Goal: Information Seeking & Learning: Learn about a topic

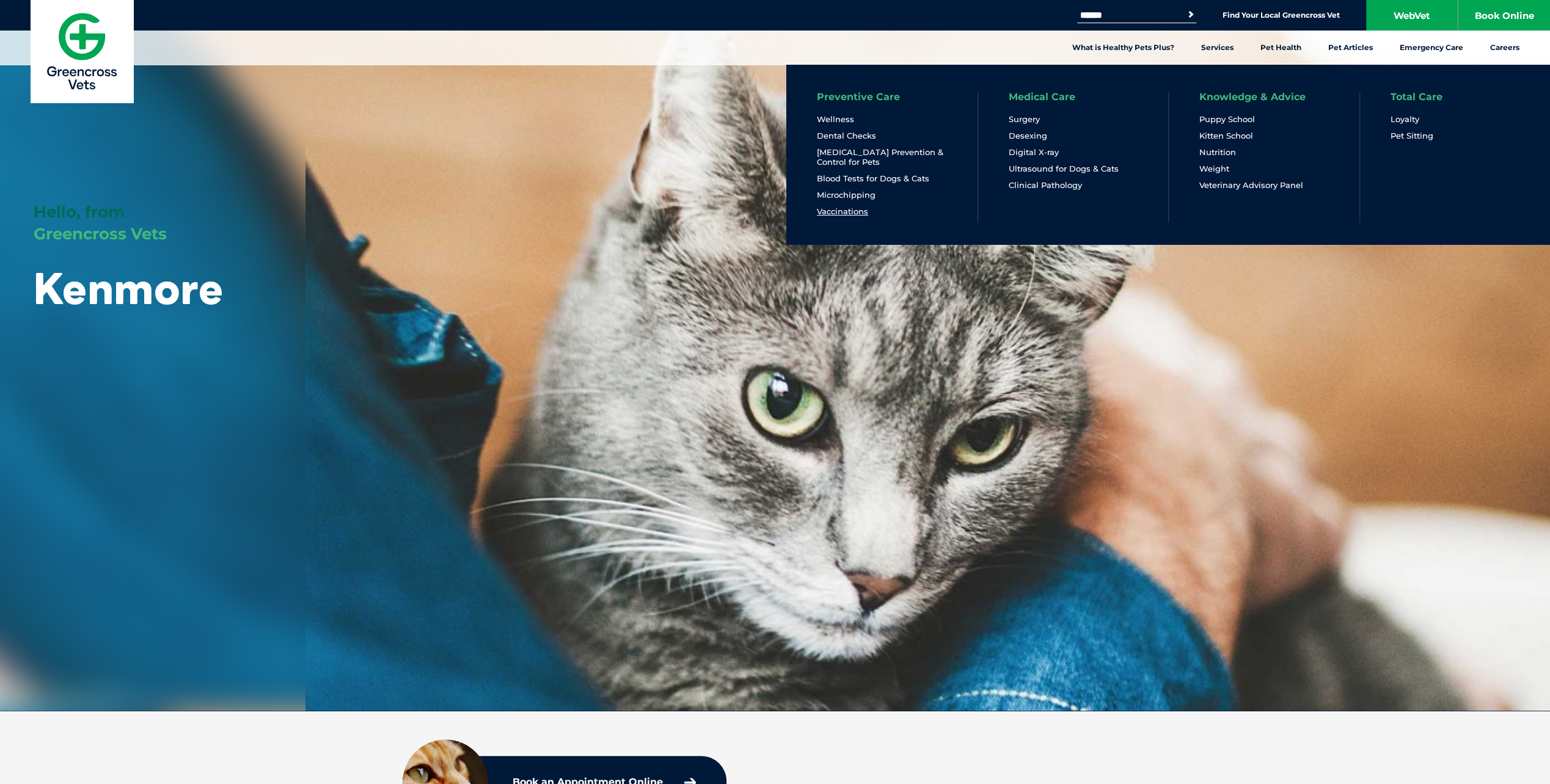
click at [861, 208] on link "Vaccinations" at bounding box center [843, 212] width 51 height 10
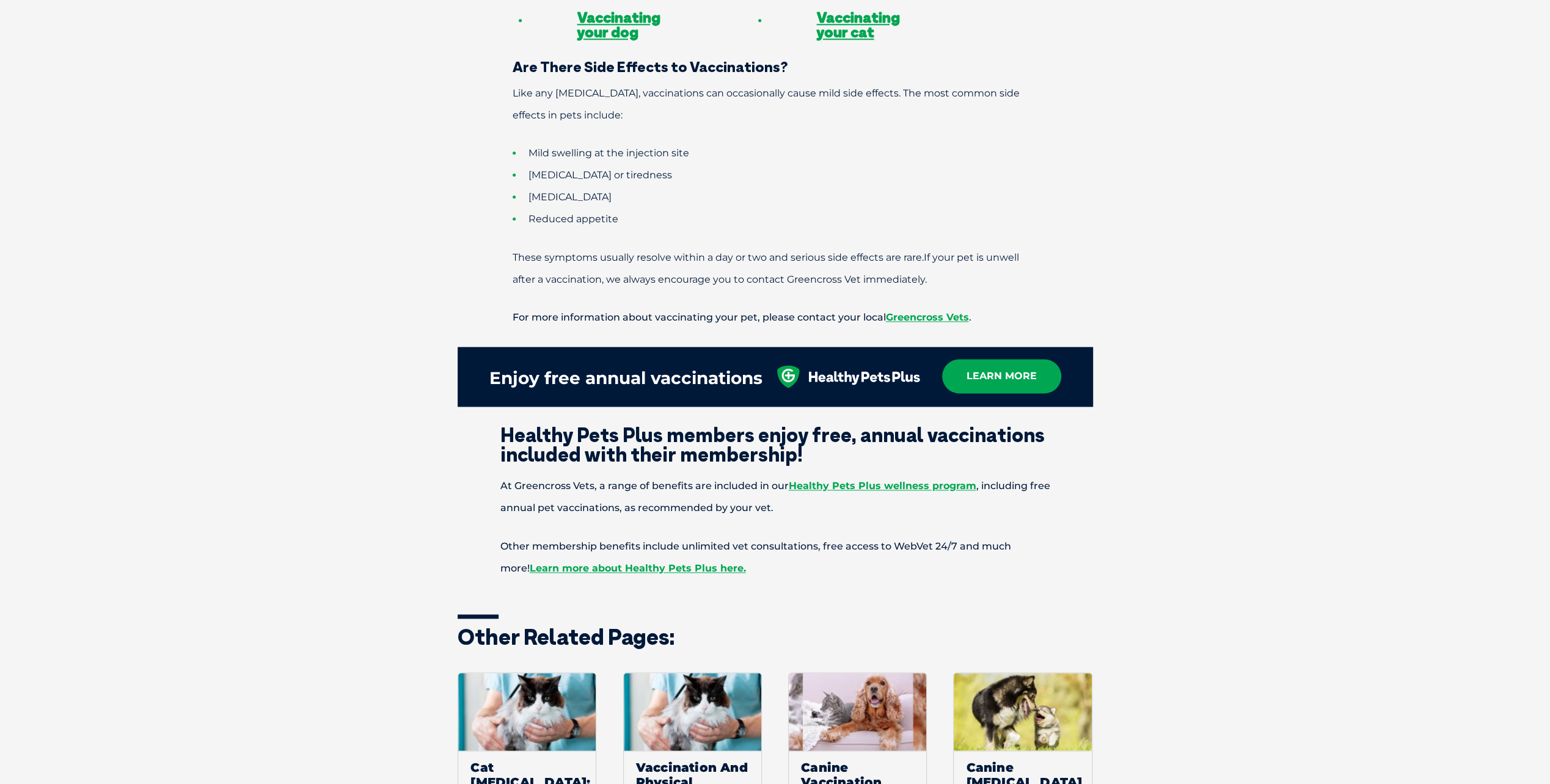
scroll to position [1302, 0]
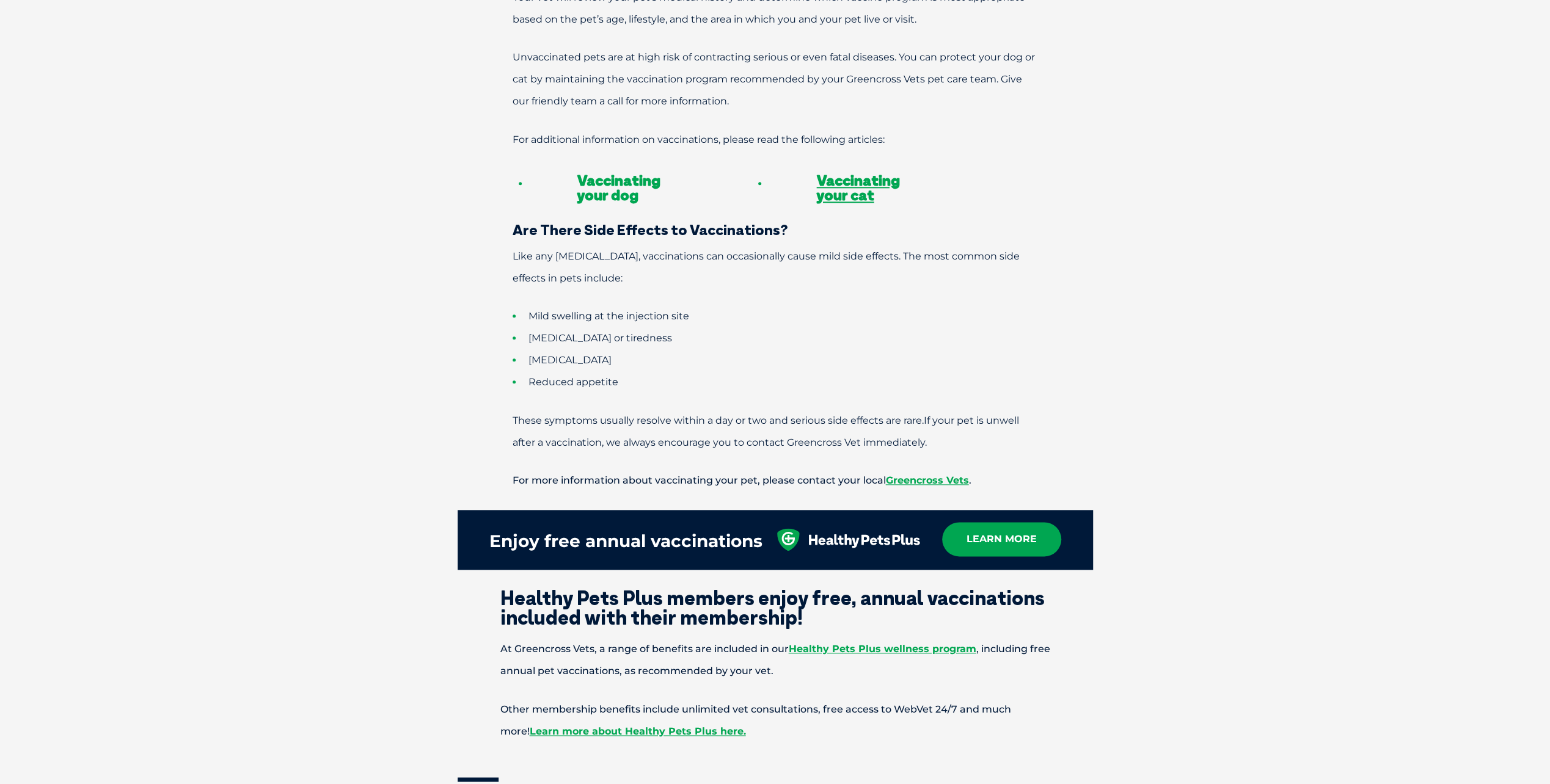
click at [621, 171] on link "Vaccinating your dog" at bounding box center [619, 187] width 83 height 33
